Goal: Navigation & Orientation: Find specific page/section

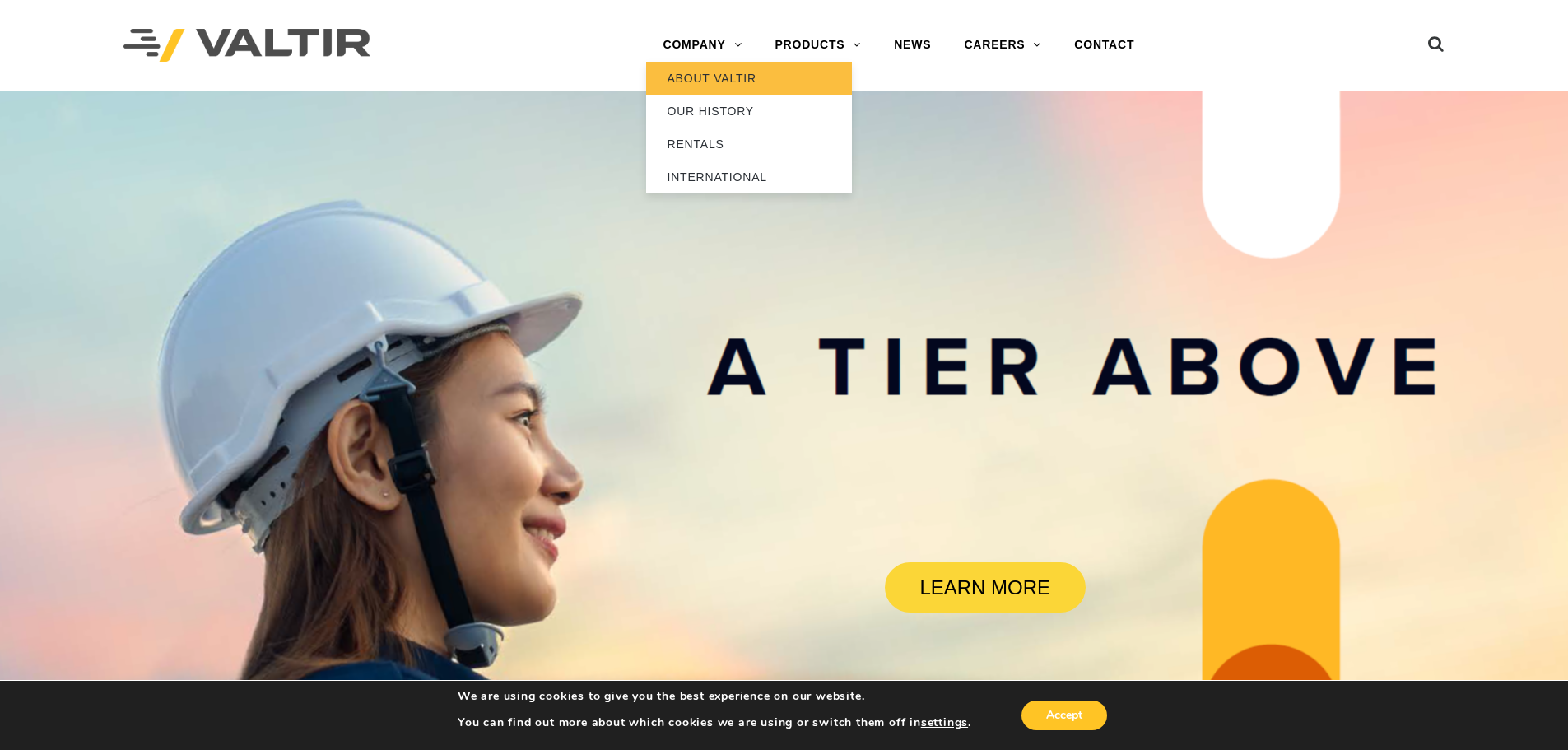
click at [708, 84] on link "ABOUT VALTIR" at bounding box center [748, 77] width 206 height 33
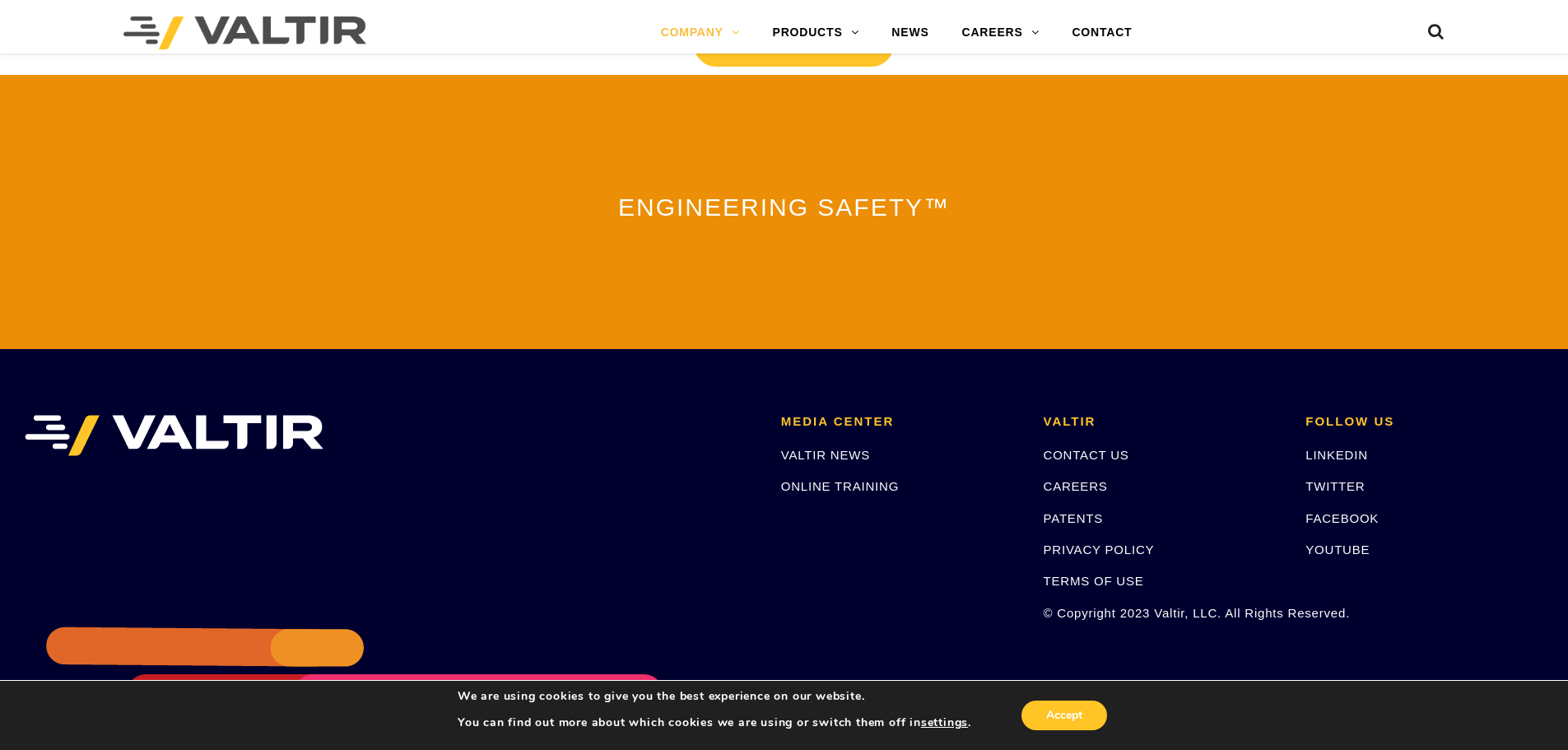
scroll to position [3316, 0]
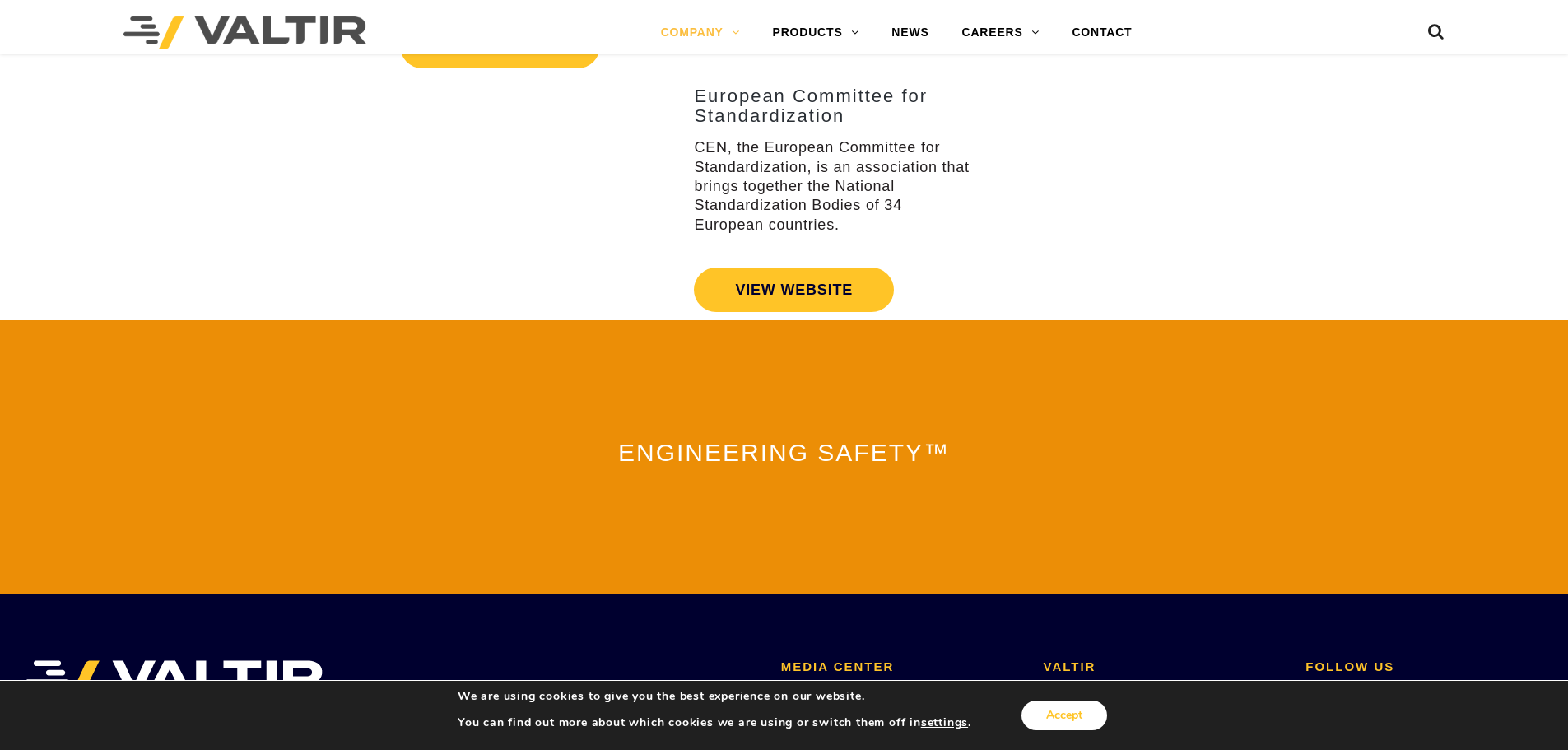
click at [1042, 727] on button "Accept" at bounding box center [1064, 715] width 85 height 30
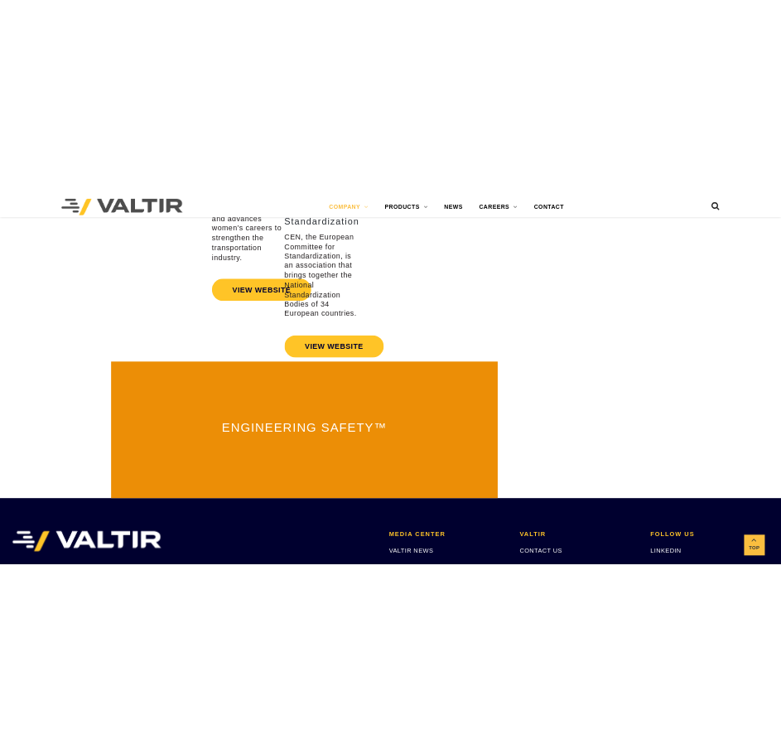
scroll to position [4067, 0]
